Goal: Task Accomplishment & Management: Use online tool/utility

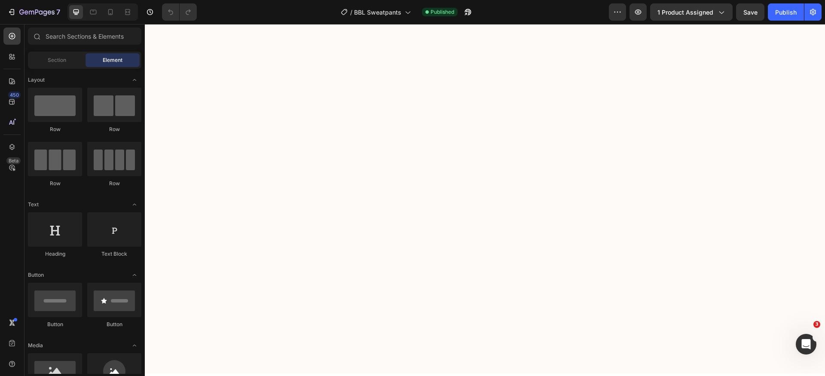
scroll to position [1198, 0]
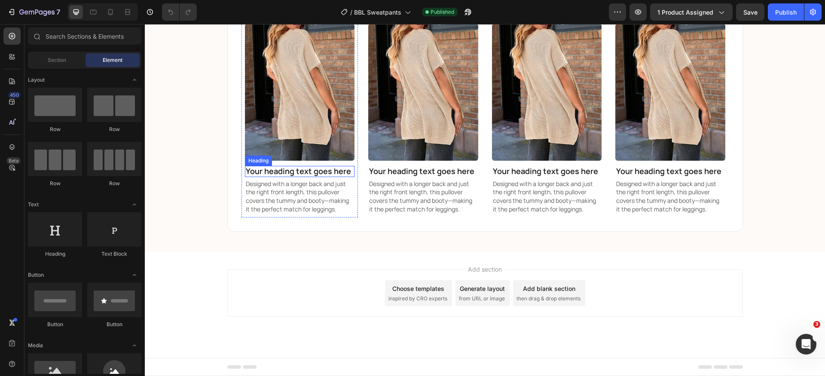
click at [285, 177] on h2 "Your heading text goes here" at bounding box center [300, 171] width 110 height 11
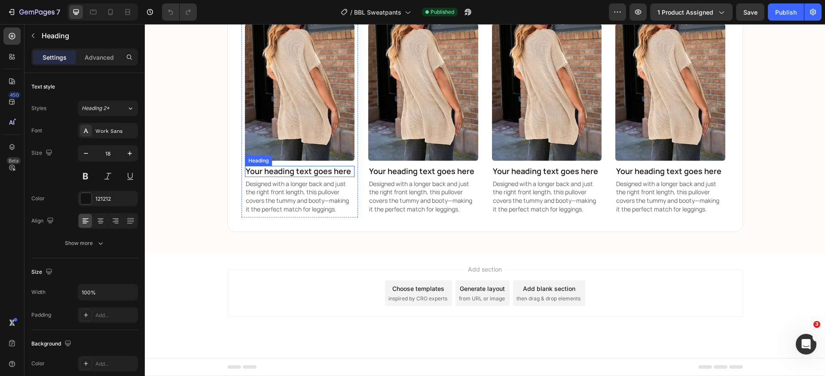
click at [285, 177] on h2 "Your heading text goes here" at bounding box center [300, 171] width 110 height 11
click at [285, 176] on p "Your heading text goes here" at bounding box center [300, 171] width 108 height 9
click at [309, 213] on p "Designed with a longer back and just the right front length, this pullover cove…" at bounding box center [300, 197] width 108 height 34
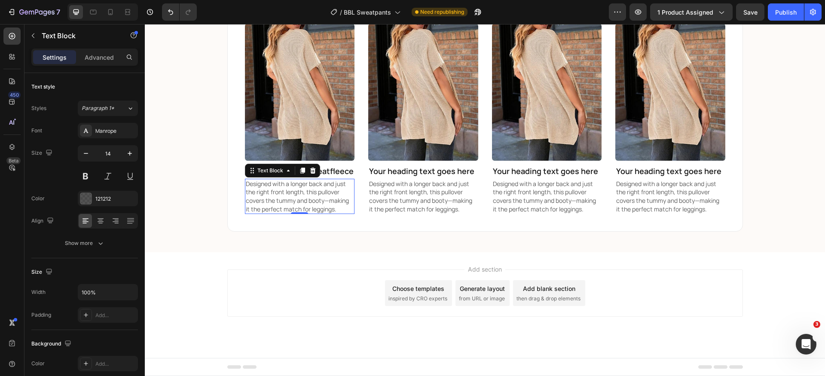
click at [309, 213] on p "Designed with a longer back and just the right front length, this pullover cove…" at bounding box center [300, 197] width 108 height 34
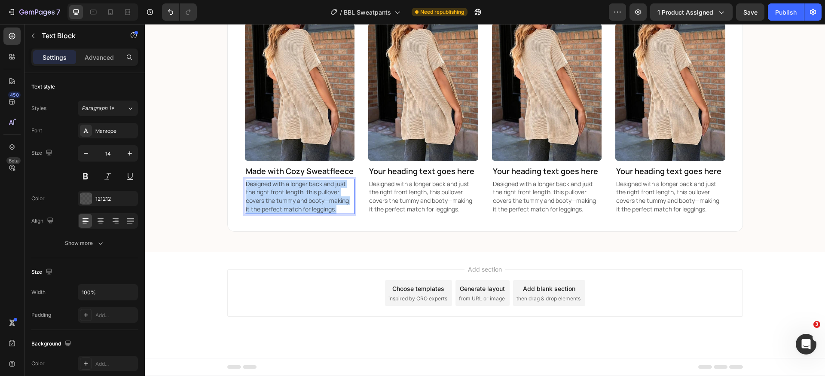
click at [309, 213] on p "Designed with a longer back and just the right front length, this pullover cove…" at bounding box center [300, 197] width 108 height 34
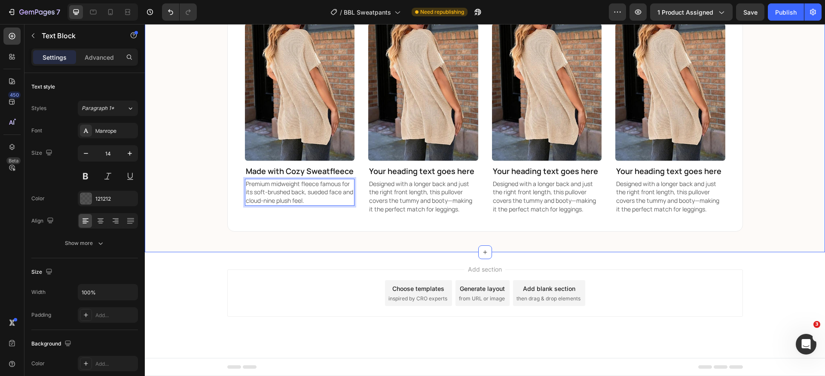
click at [776, 232] on div "We Keep Selling Out For a Reason! Heading ★ ★ ★ ★ ★ Rated 4.8/5 based on 100,00…" at bounding box center [485, 26] width 680 height 410
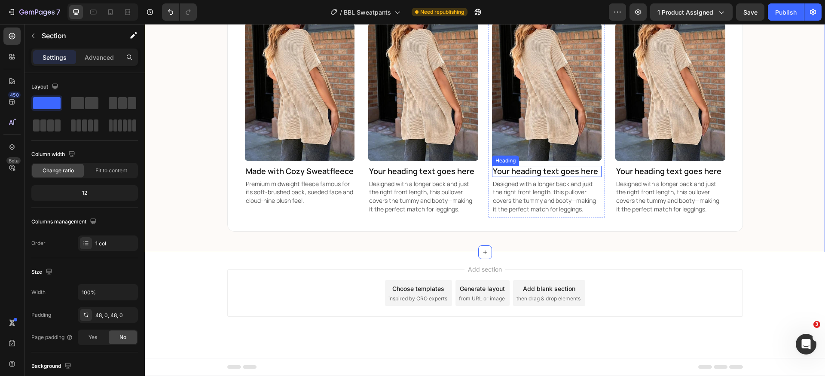
click at [543, 177] on h2 "Your heading text goes here" at bounding box center [547, 171] width 110 height 11
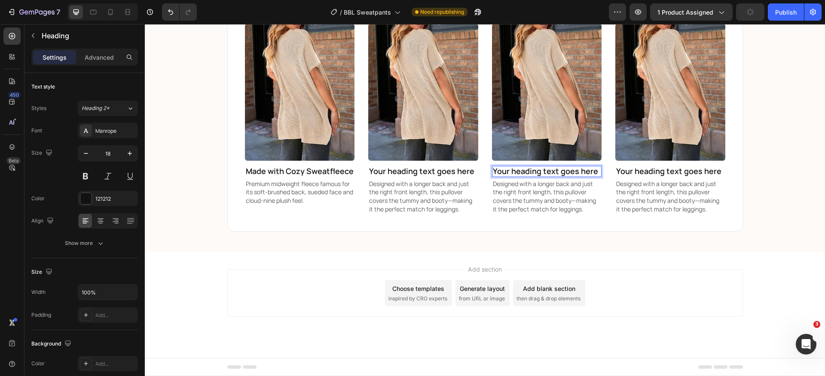
click at [543, 177] on h2 "Your heading text goes here" at bounding box center [547, 171] width 110 height 11
click at [543, 176] on p "Your heading text goes here" at bounding box center [547, 171] width 108 height 9
click at [539, 213] on p "Designed with a longer back and just the right front length, this pullover cove…" at bounding box center [547, 197] width 108 height 34
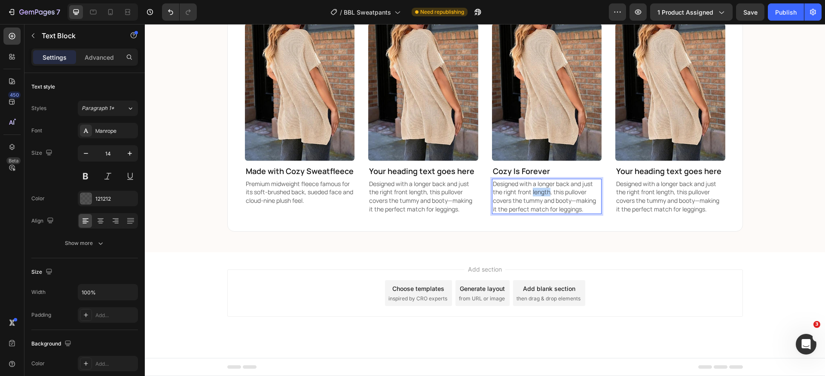
click at [539, 213] on p "Designed with a longer back and just the right front length, this pullover cove…" at bounding box center [547, 197] width 108 height 34
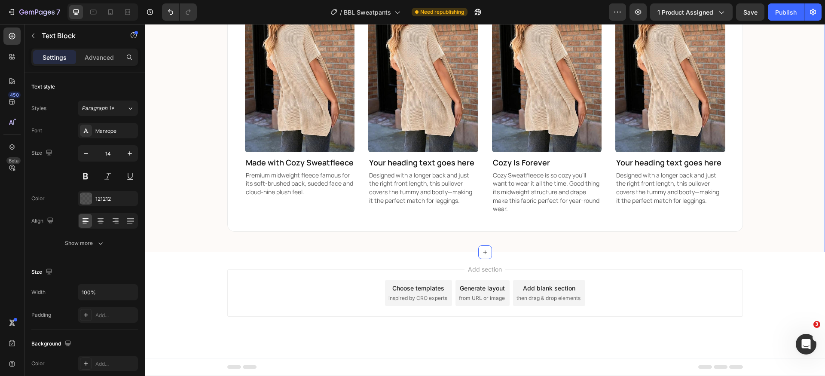
click at [765, 232] on div "We Keep Selling Out For a Reason! Heading ★ ★ ★ ★ ★ Rated 4.8/5 based on 100,00…" at bounding box center [485, 22] width 680 height 419
click at [429, 168] on h2 "Your heading text goes here" at bounding box center [423, 162] width 110 height 11
click at [429, 168] on p "Your heading text goes here" at bounding box center [423, 162] width 108 height 9
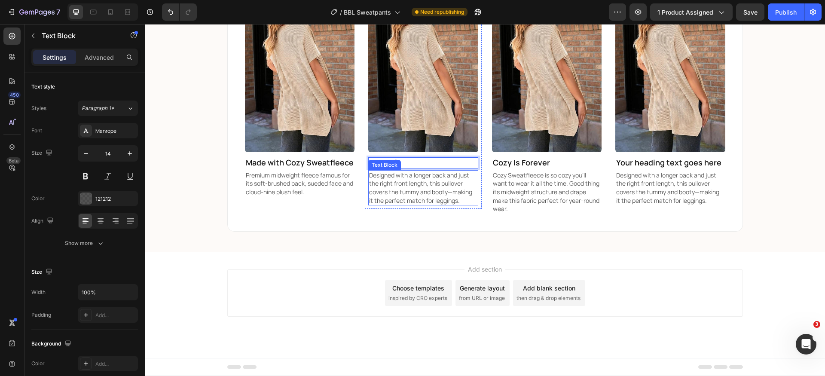
click at [397, 204] on p "Designed with a longer back and just the right front length, this pullover cove…" at bounding box center [423, 188] width 108 height 34
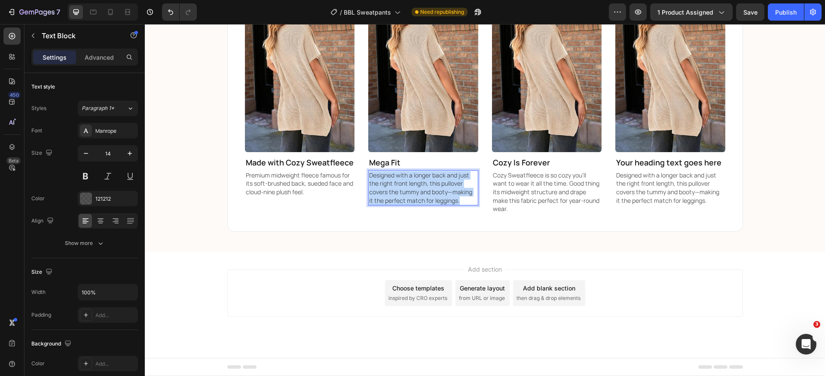
click at [397, 204] on p "Designed with a longer back and just the right front length, this pullover cove…" at bounding box center [423, 188] width 108 height 34
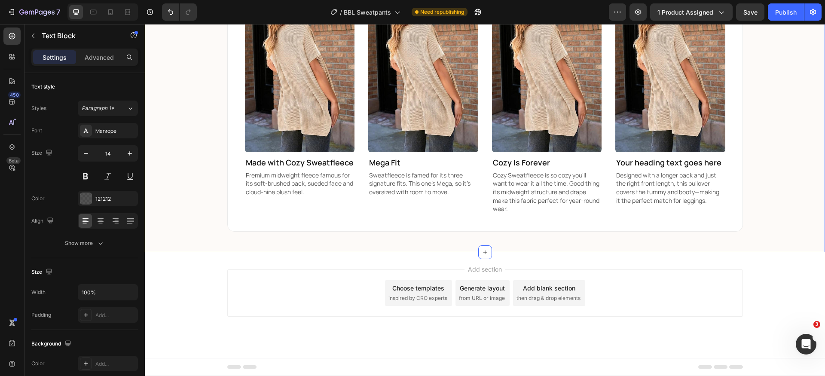
click at [798, 214] on div "We Keep Selling Out For a Reason! Heading ★ ★ ★ ★ ★ Rated 4.8/5 based on 100,00…" at bounding box center [485, 22] width 680 height 419
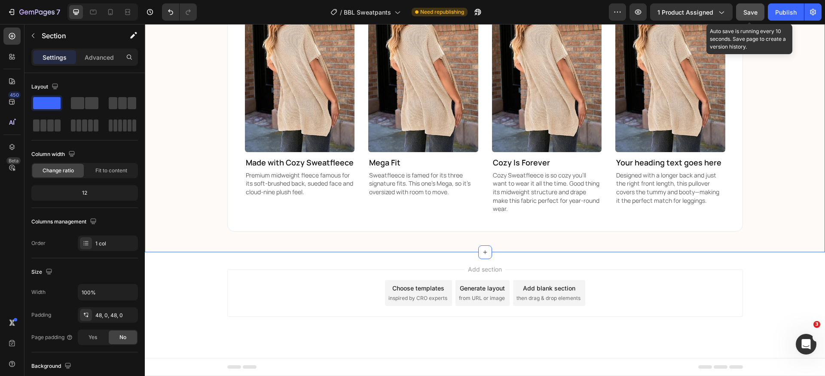
click at [743, 11] on button "Save" at bounding box center [750, 11] width 28 height 17
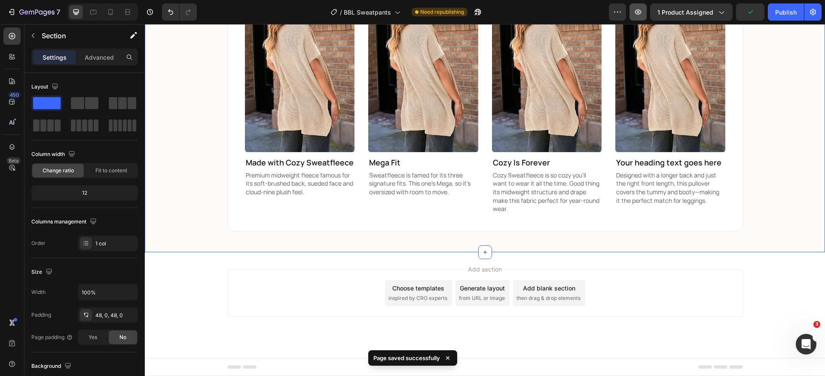
click at [643, 15] on button "button" at bounding box center [637, 11] width 17 height 17
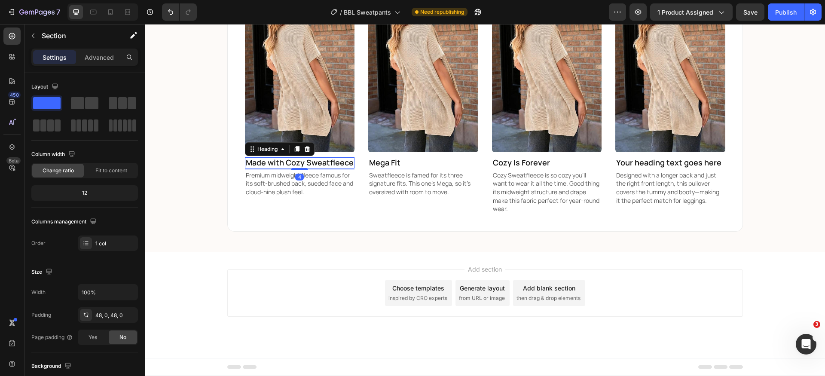
click at [290, 168] on p "Made with Cozy Sweatfleece" at bounding box center [300, 162] width 108 height 9
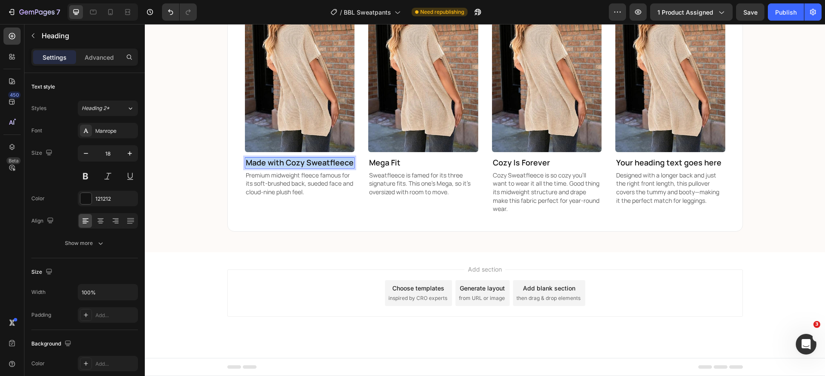
click at [290, 168] on p "Made with Cozy Sweatfleece" at bounding box center [300, 162] width 108 height 9
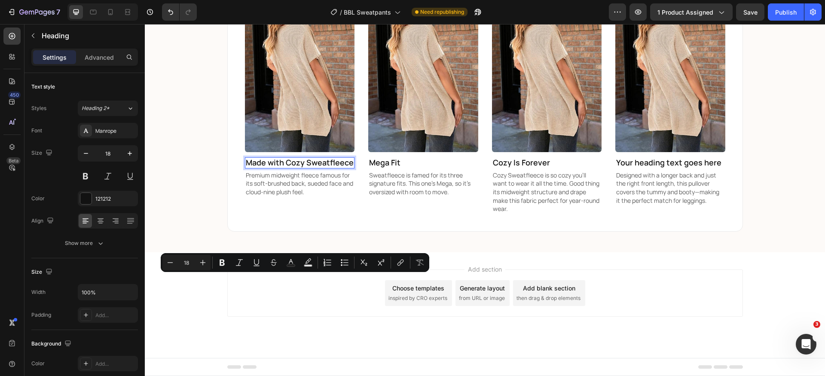
click at [324, 168] on p "Made with Cozy Sweatfleece" at bounding box center [300, 162] width 108 height 9
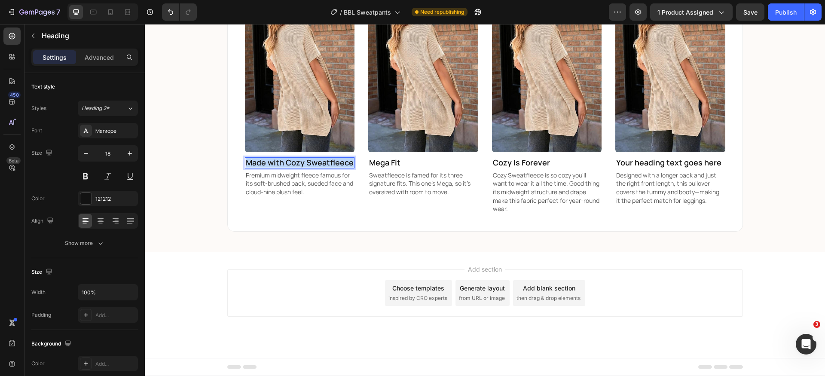
click at [324, 168] on p "Made with Cozy Sweatfleece" at bounding box center [300, 162] width 108 height 9
copy p "Made with Cozy Sweatfleece"
click at [528, 168] on p "Cozy Is Forever" at bounding box center [547, 162] width 108 height 9
